Goal: Task Accomplishment & Management: Use online tool/utility

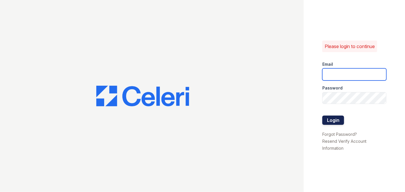
type input "[EMAIL_ADDRESS][PERSON_NAME][DOMAIN_NAME]"
click at [334, 118] on button "Login" at bounding box center [333, 120] width 22 height 9
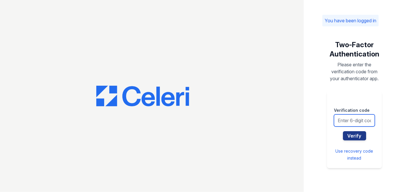
click at [351, 121] on input "text" at bounding box center [354, 121] width 41 height 12
type input "999089"
click at [343, 131] on button "Verify" at bounding box center [354, 135] width 23 height 9
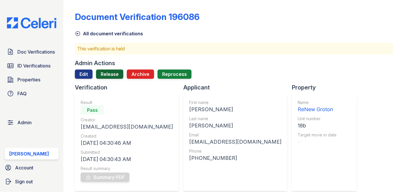
click at [116, 75] on link "Release" at bounding box center [109, 74] width 27 height 9
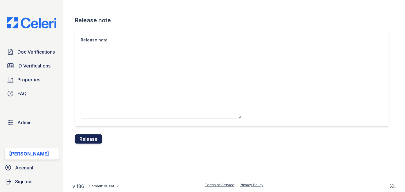
click at [95, 138] on button "Release" at bounding box center [88, 139] width 27 height 9
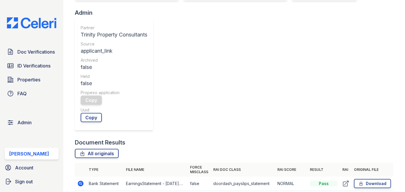
scroll to position [211, 0]
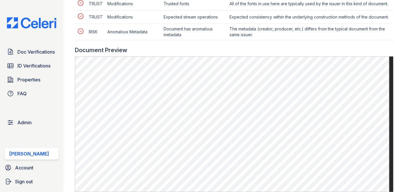
scroll to position [343, 0]
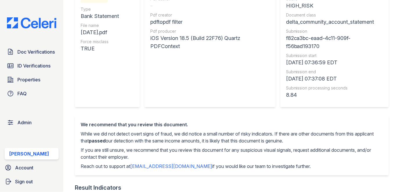
scroll to position [26, 0]
